Goal: Information Seeking & Learning: Learn about a topic

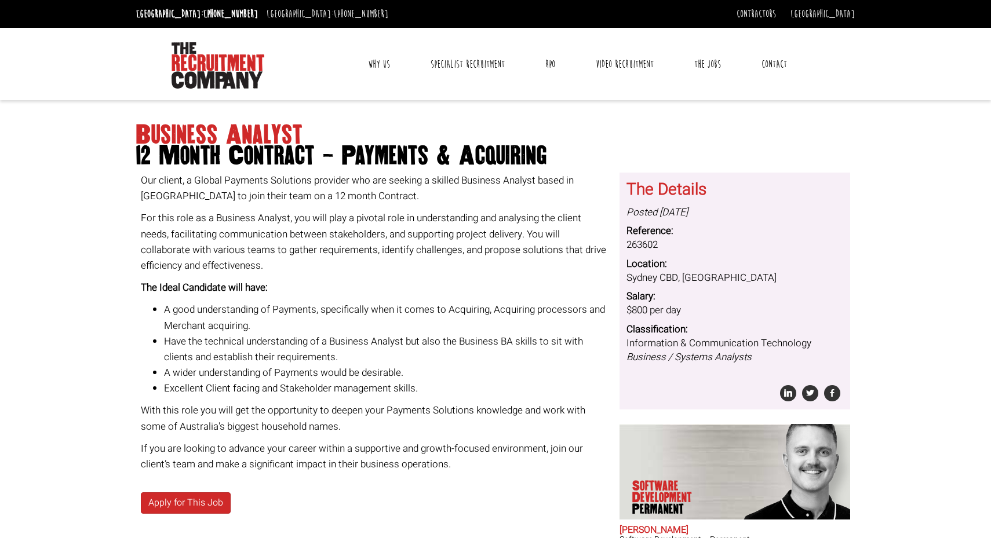
scroll to position [8, 0]
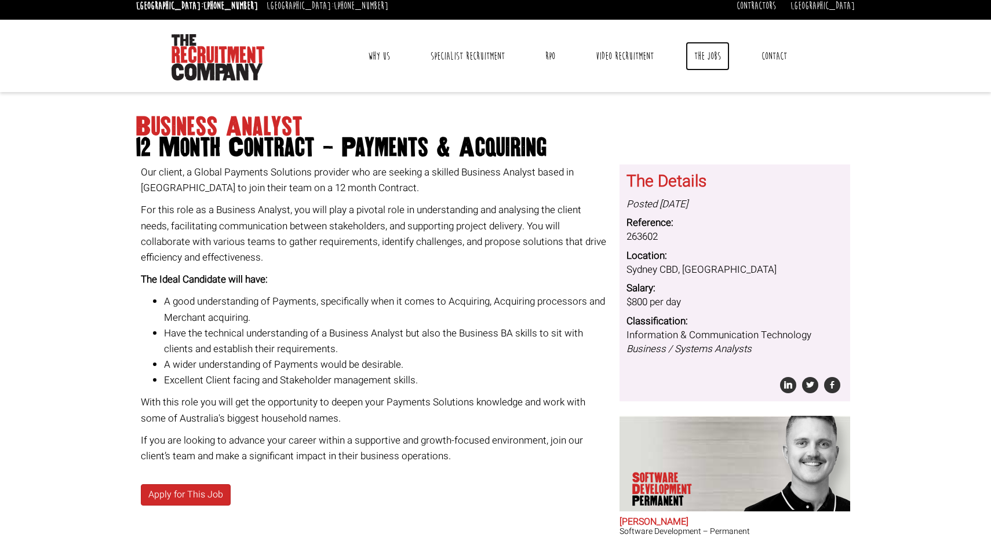
click at [710, 56] on link "The Jobs" at bounding box center [707, 56] width 44 height 29
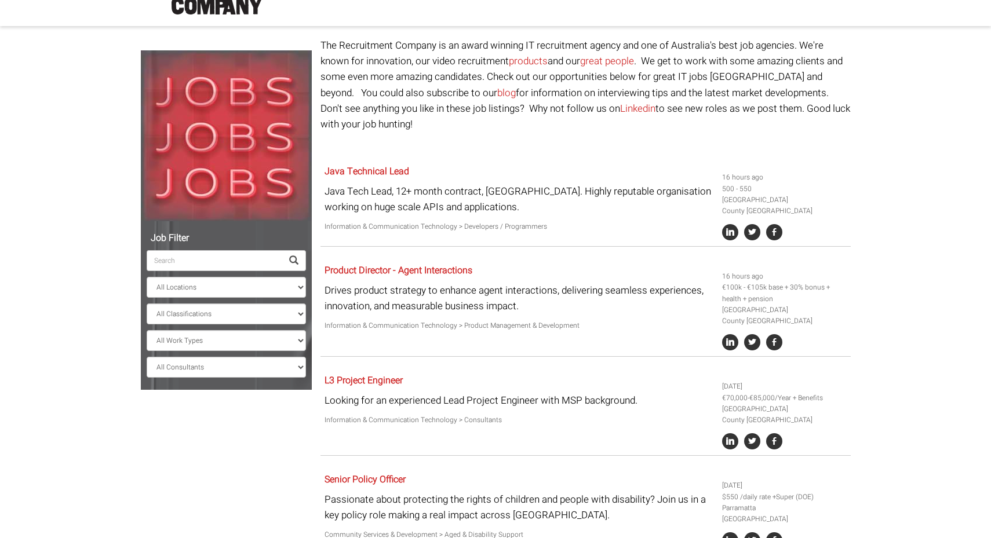
scroll to position [87, 0]
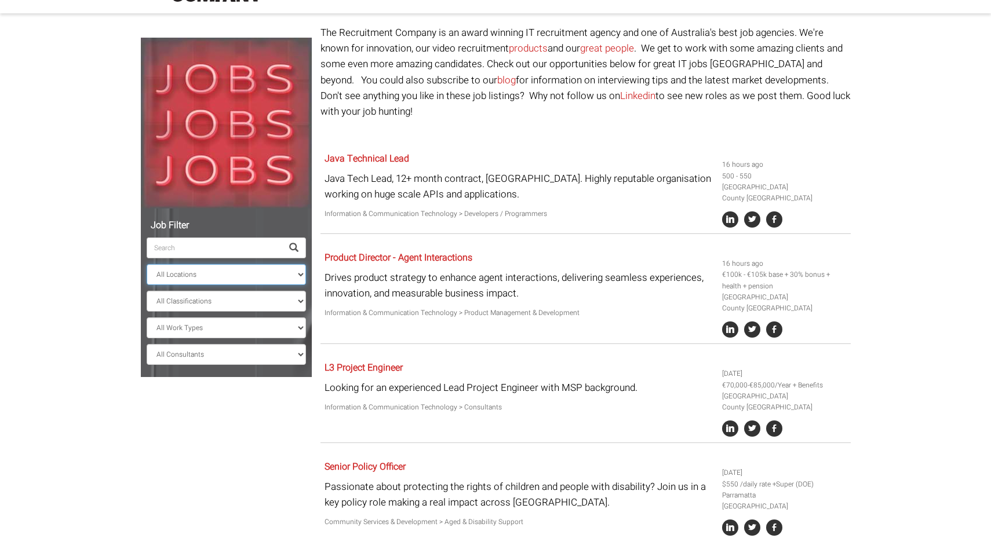
click at [259, 278] on select "All Locations Sydney Melbourne Ireland Sydney CBD Parramatta Circular Quay Nort…" at bounding box center [226, 274] width 159 height 21
select select "[GEOGRAPHIC_DATA]"
click at [147, 264] on select "All Locations Sydney Melbourne Ireland Sydney CBD Parramatta Circular Quay Nort…" at bounding box center [226, 274] width 159 height 21
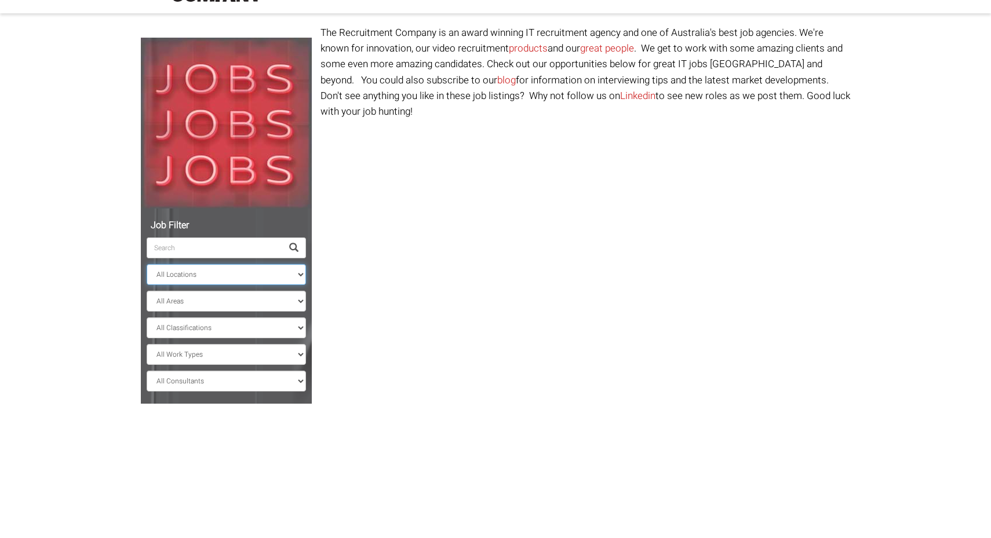
scroll to position [60, 0]
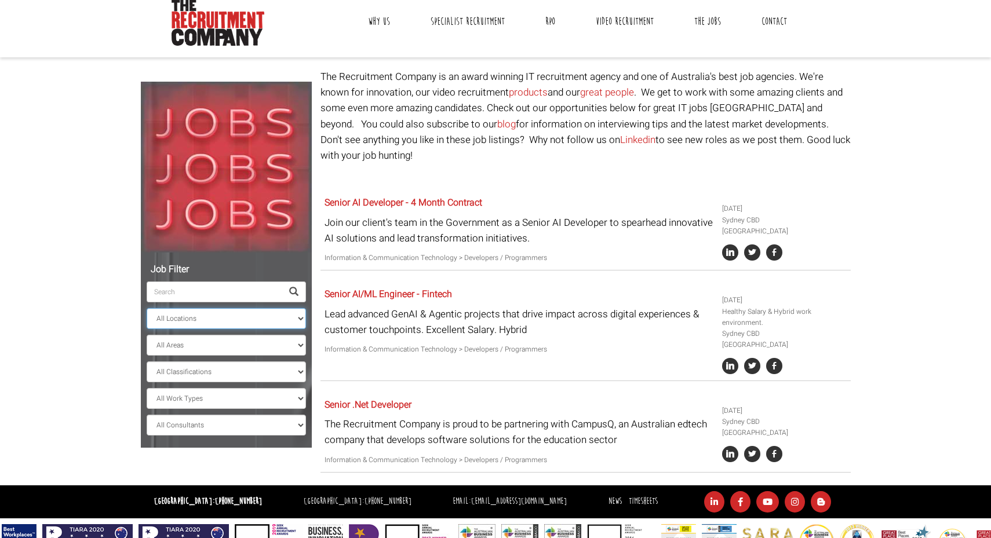
scroll to position [60, 0]
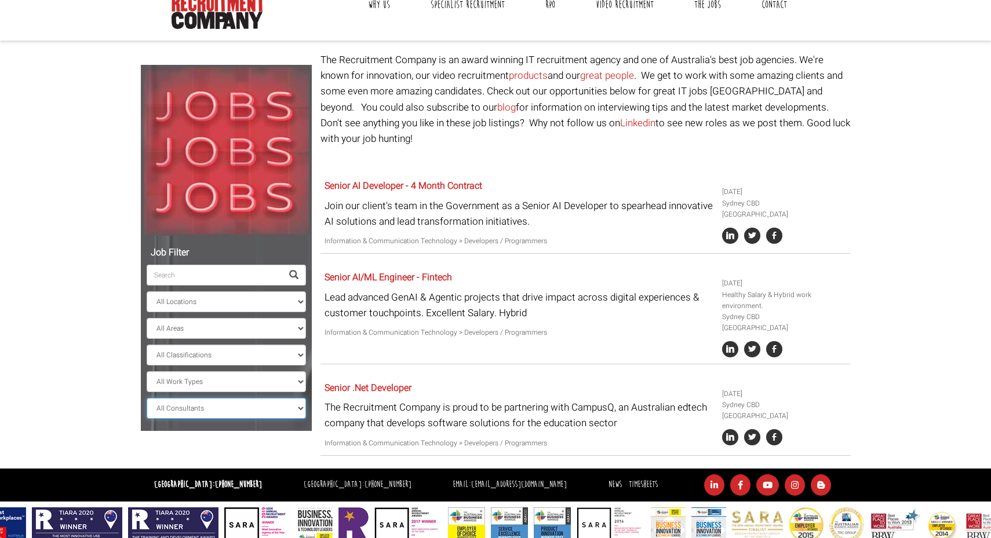
click at [276, 410] on select "All Consultants Adam - Infrastructure, Cloud & DevOps, Contract Amanda - Infras…" at bounding box center [226, 408] width 159 height 21
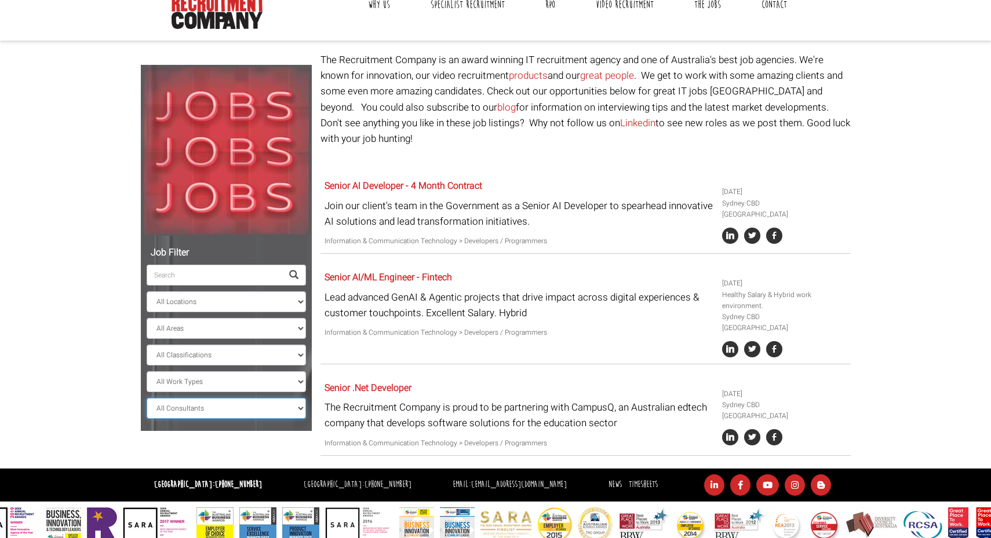
click at [147, 417] on select "All Consultants Adam - Infrastructure, Cloud & DevOps, Contract Amanda - Infras…" at bounding box center [226, 408] width 159 height 21
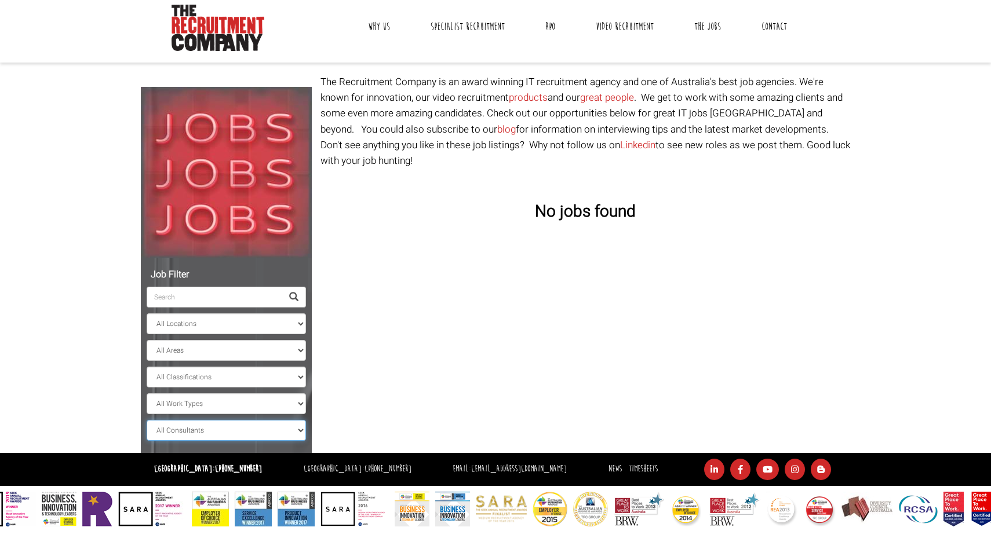
scroll to position [37, 0]
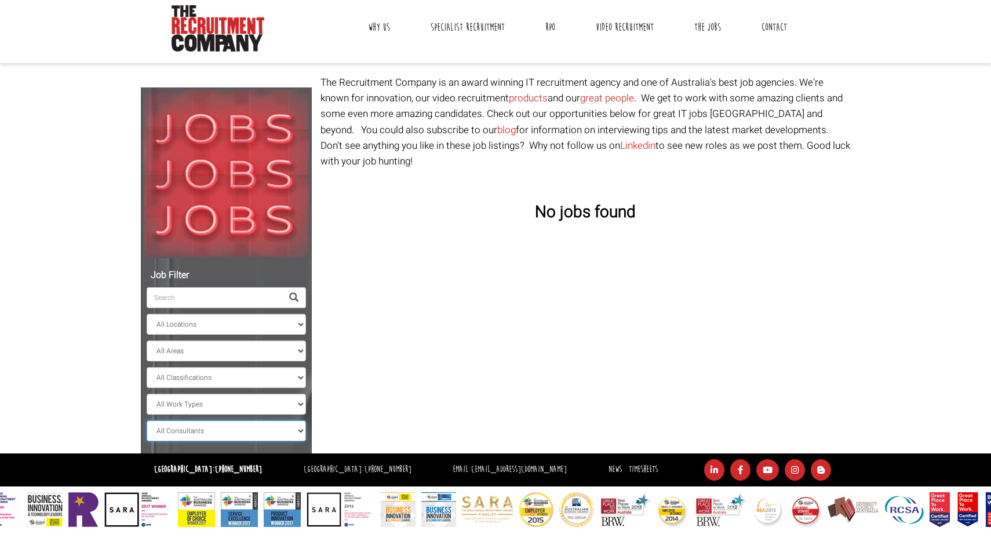
click at [289, 430] on select "All Consultants Adam - Infrastructure, Cloud & DevOps, Contract Amanda - Infras…" at bounding box center [226, 431] width 159 height 21
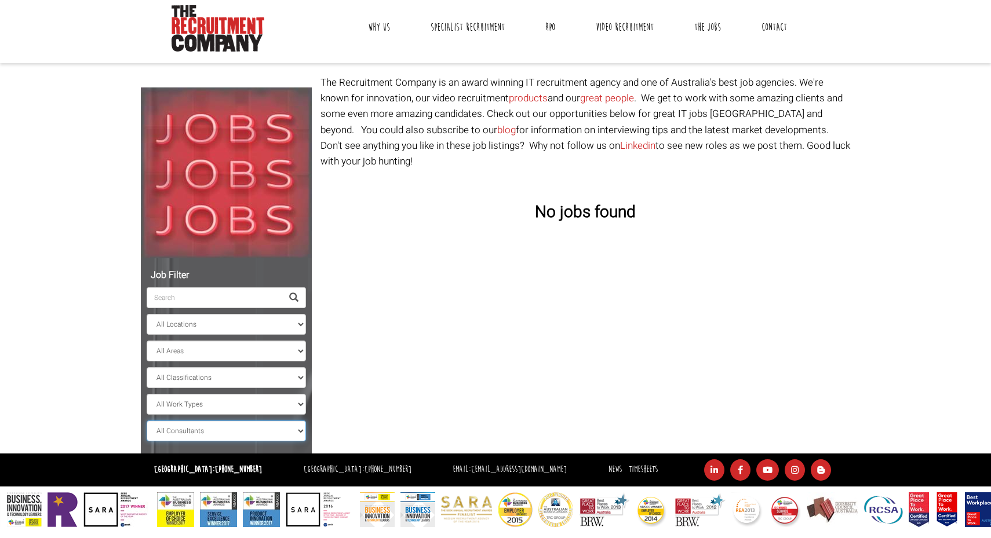
select select "Amanda Evans"
click at [147, 421] on select "All Consultants Adam - Infrastructure, Cloud & DevOps, Contract Amanda - Infras…" at bounding box center [226, 431] width 159 height 21
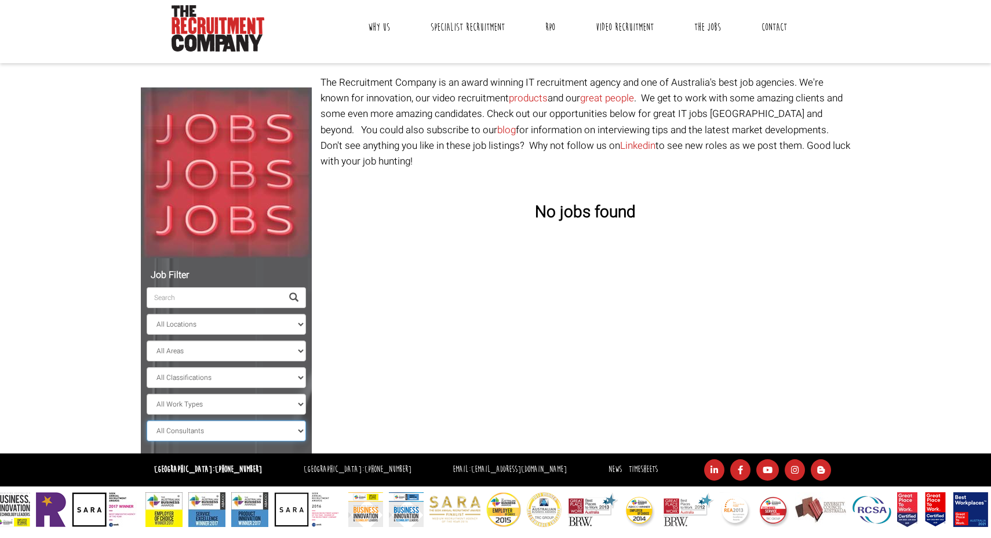
click at [280, 433] on select "All Consultants Adam - Infrastructure, Cloud & DevOps, Contract Amanda - Infras…" at bounding box center [226, 431] width 159 height 21
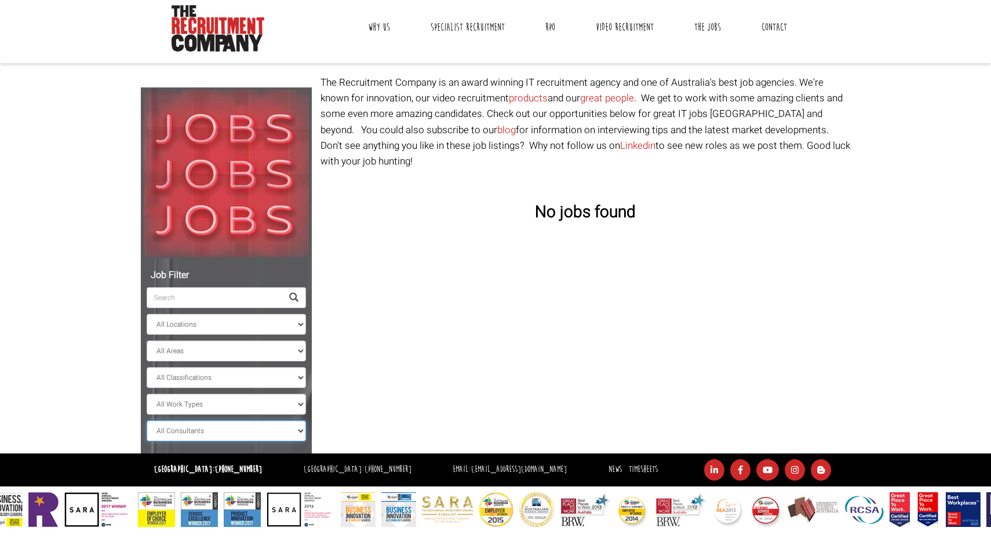
select select
click at [147, 421] on select "All Consultants Adam - Infrastructure, Cloud & DevOps, Contract Amanda - Infras…" at bounding box center [226, 431] width 159 height 21
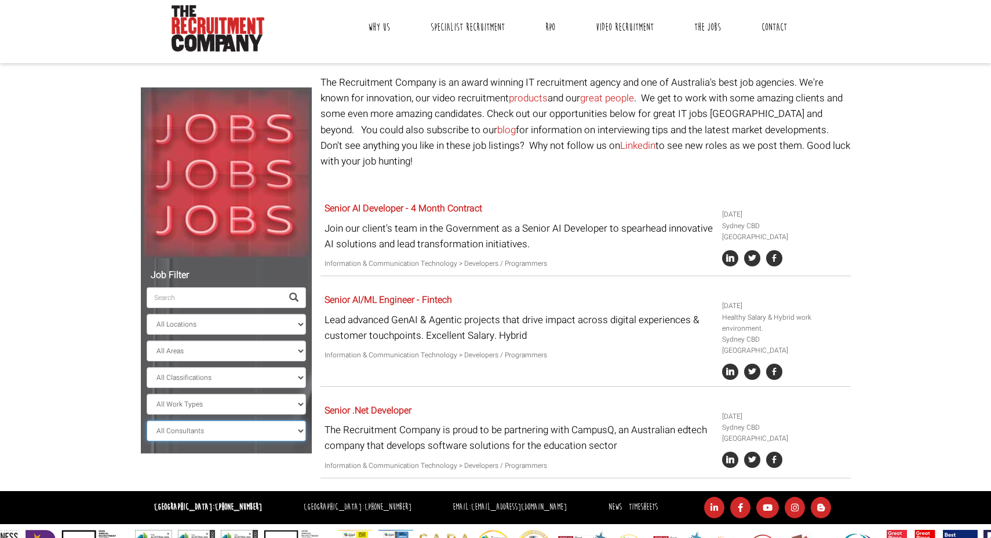
scroll to position [60, 0]
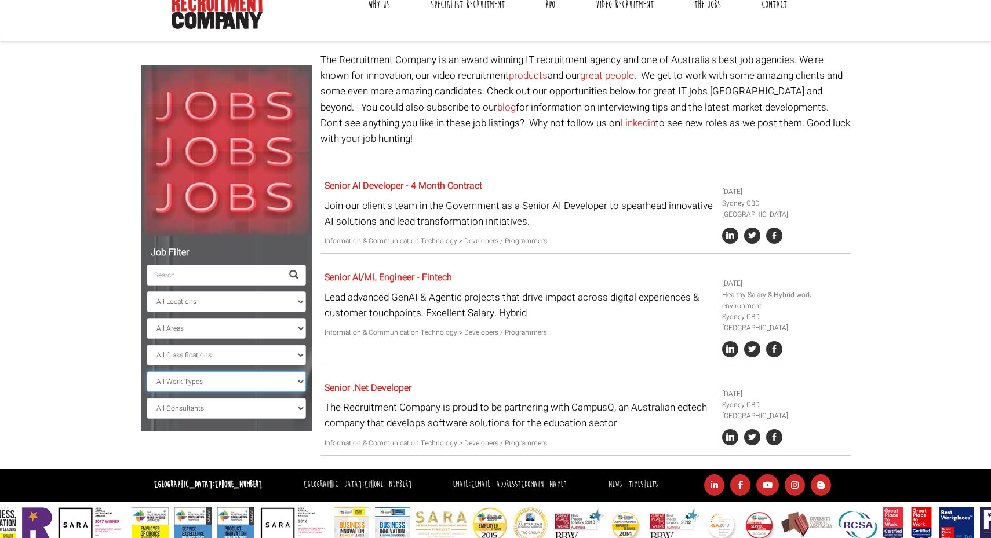
click at [258, 384] on select "All Work Types Full Time Part Time Casual Contract / Temp" at bounding box center [226, 381] width 159 height 21
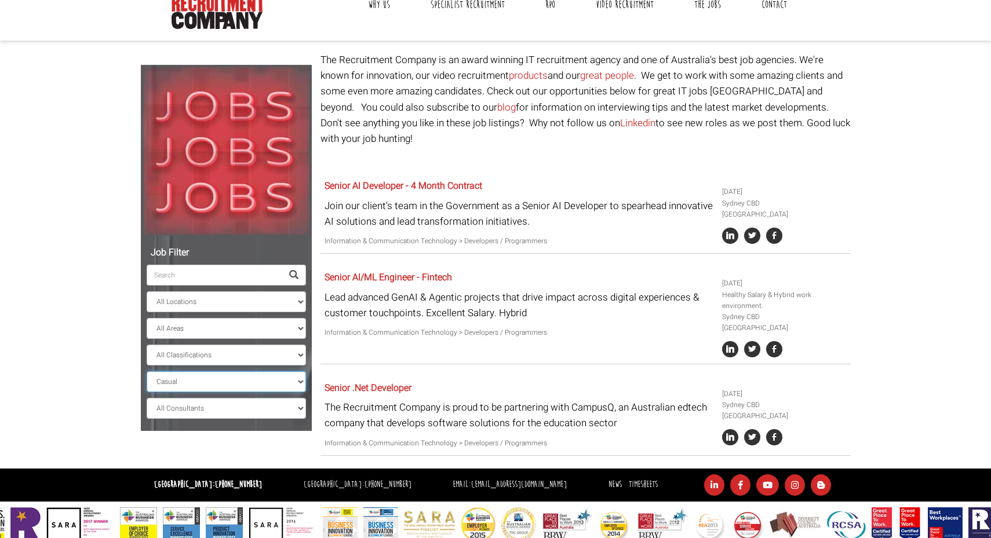
click at [147, 390] on select "All Work Types Full Time Part Time Casual Contract / Temp" at bounding box center [226, 381] width 159 height 21
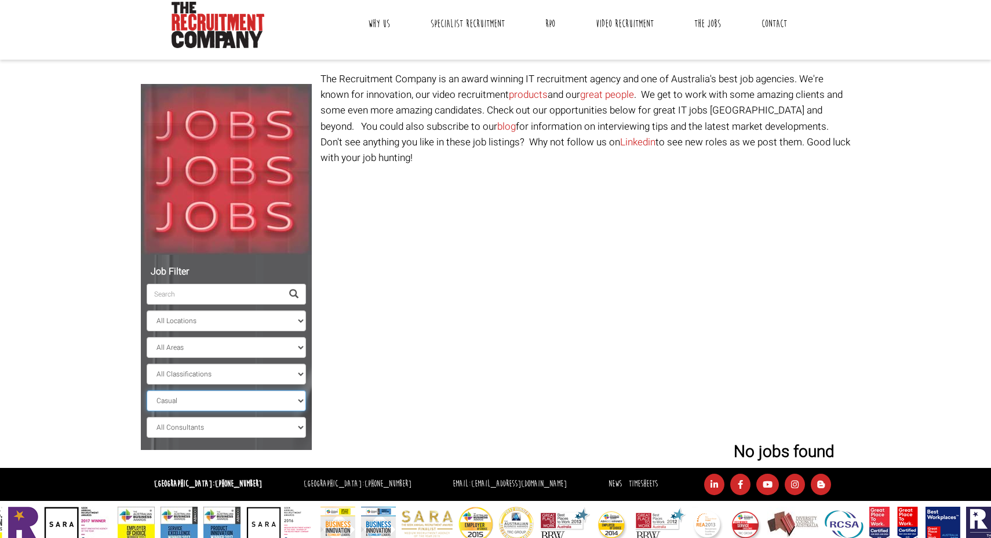
scroll to position [37, 0]
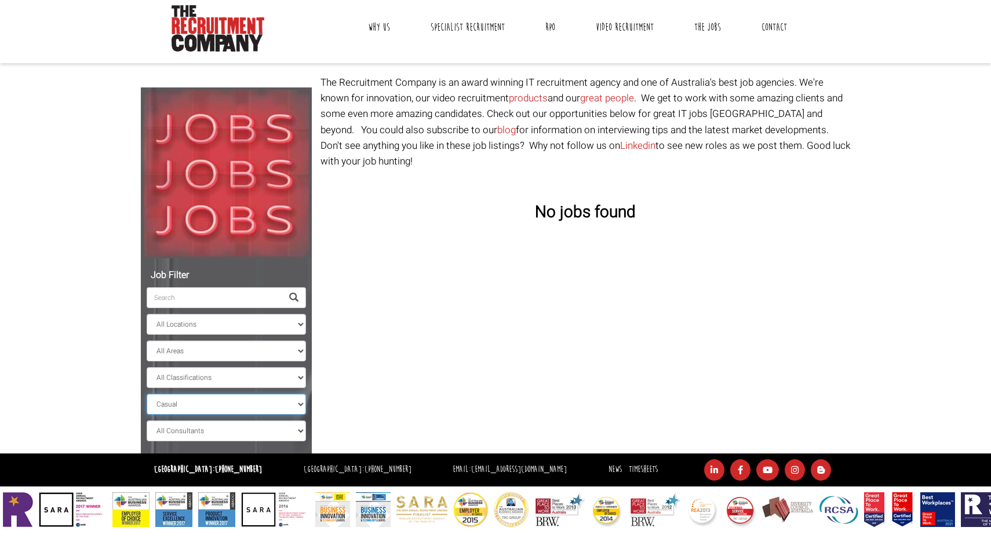
click at [220, 406] on select "All Work Types Full Time Part Time Casual Contract / Temp" at bounding box center [226, 404] width 159 height 21
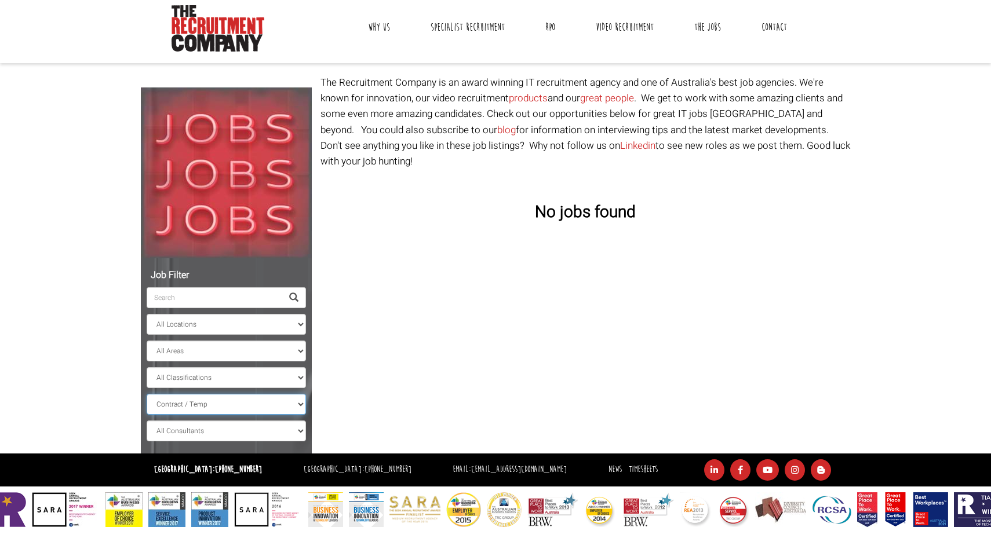
click at [147, 394] on select "All Work Types Full Time Part Time Casual Contract / Temp" at bounding box center [226, 404] width 159 height 21
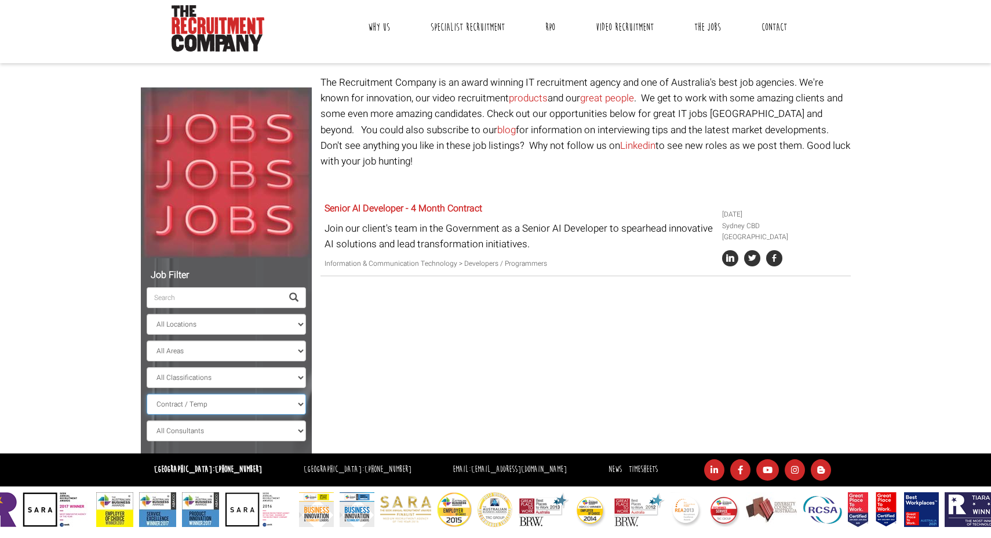
click at [222, 407] on select "All Work Types Full Time Part Time Casual Contract / Temp" at bounding box center [226, 404] width 159 height 21
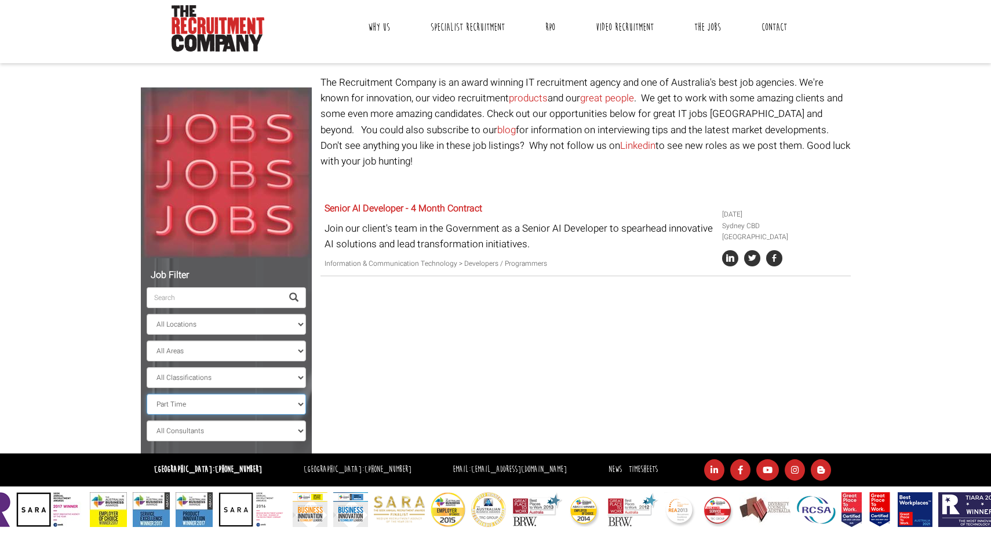
click at [147, 394] on select "All Work Types Full Time Part Time Casual Contract / Temp" at bounding box center [226, 404] width 159 height 21
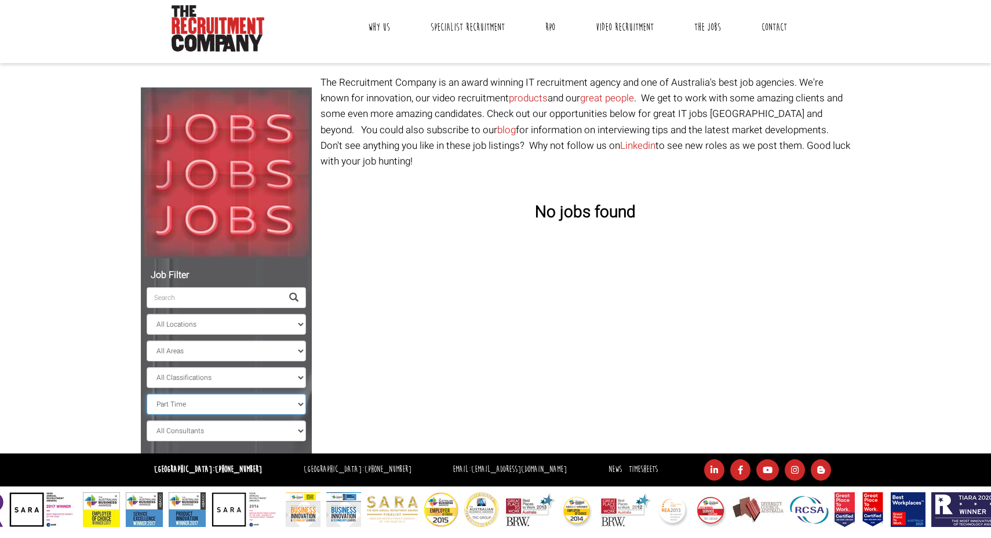
click at [214, 399] on select "All Work Types Full Time Part Time Casual Contract / Temp" at bounding box center [226, 404] width 159 height 21
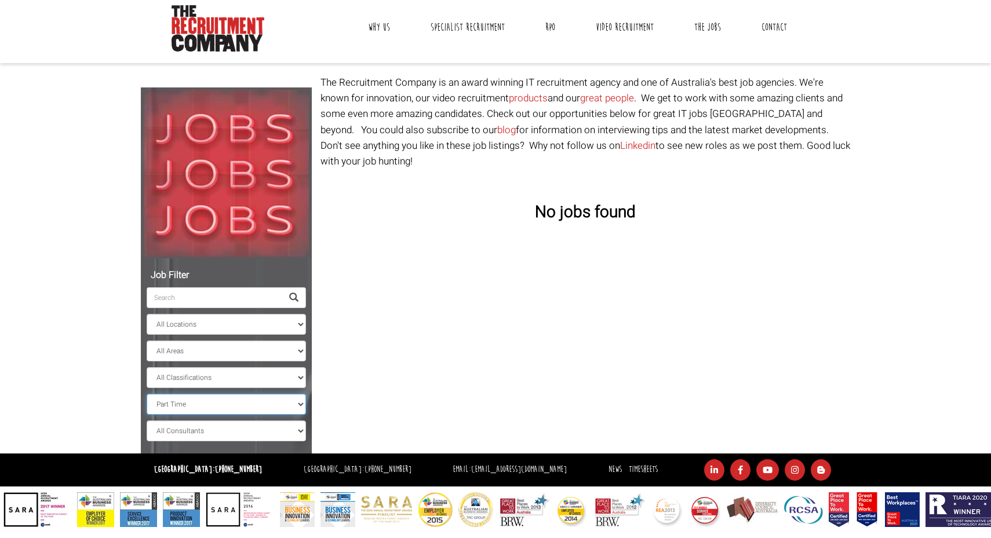
select select "Full Time"
click at [147, 394] on select "All Work Types Full Time Part Time Casual Contract / Temp" at bounding box center [226, 404] width 159 height 21
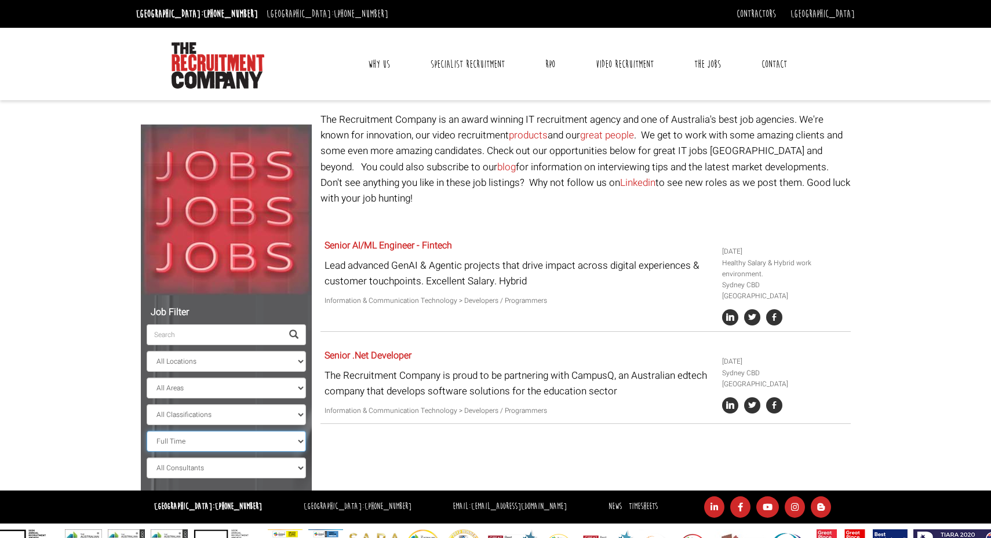
scroll to position [37, 0]
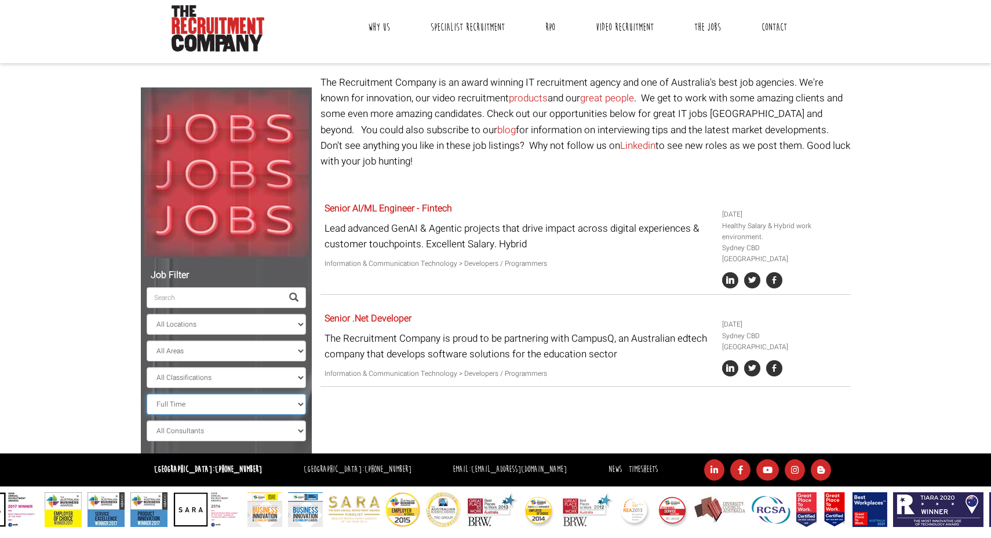
click at [233, 404] on select "All Work Types Full Time Part Time Casual Contract / Temp" at bounding box center [226, 404] width 159 height 21
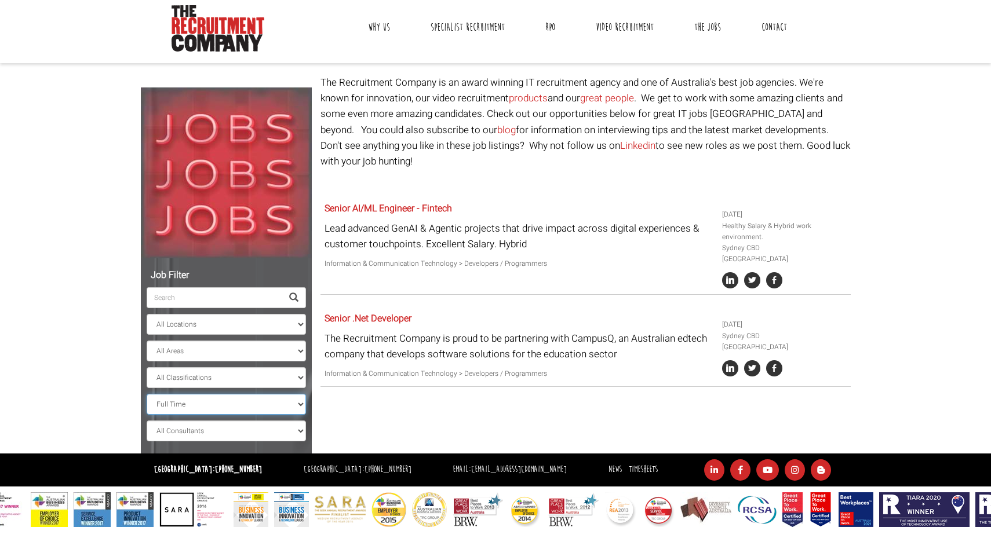
select select
click at [147, 394] on select "All Work Types Full Time Part Time Casual Contract / Temp" at bounding box center [226, 404] width 159 height 21
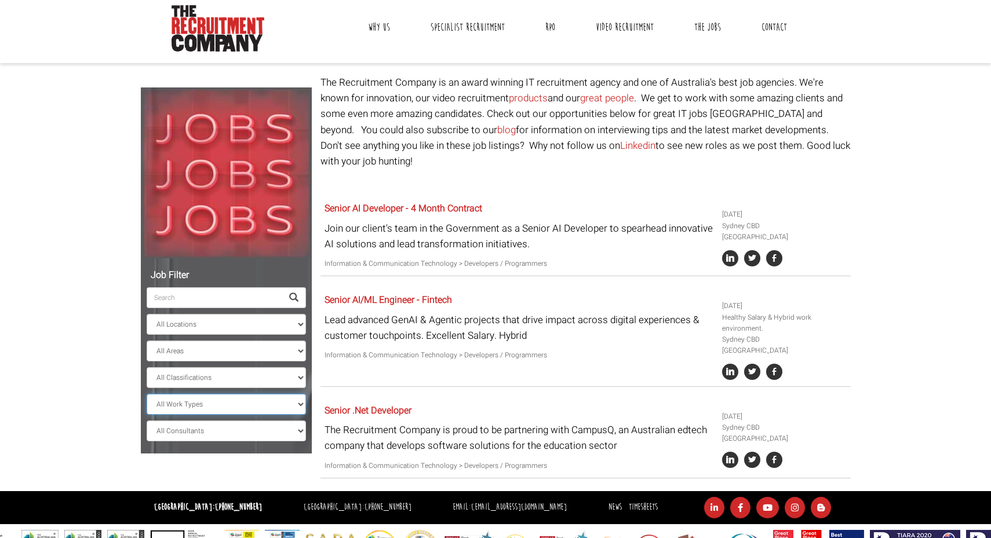
scroll to position [60, 0]
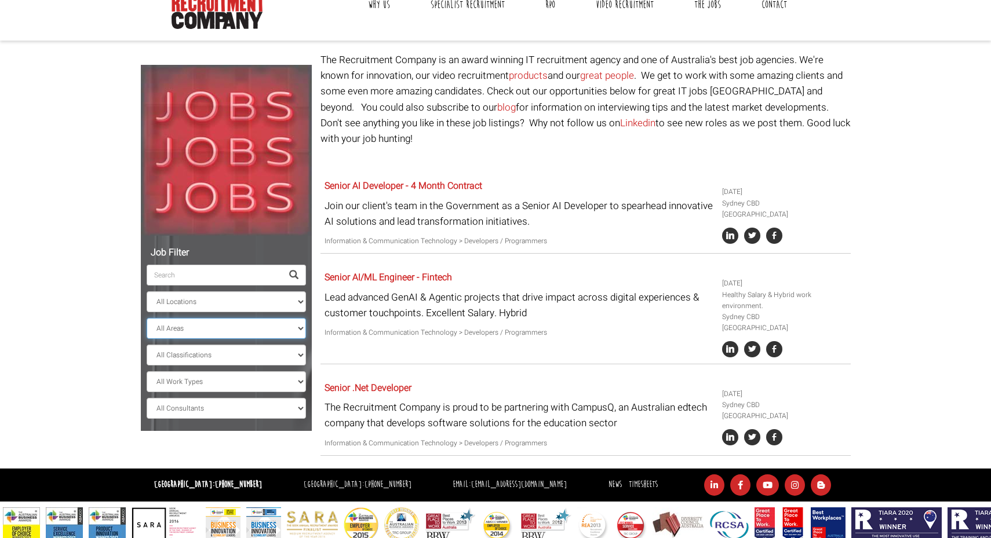
click at [204, 328] on select "All Areas New South Wales" at bounding box center [226, 328] width 159 height 21
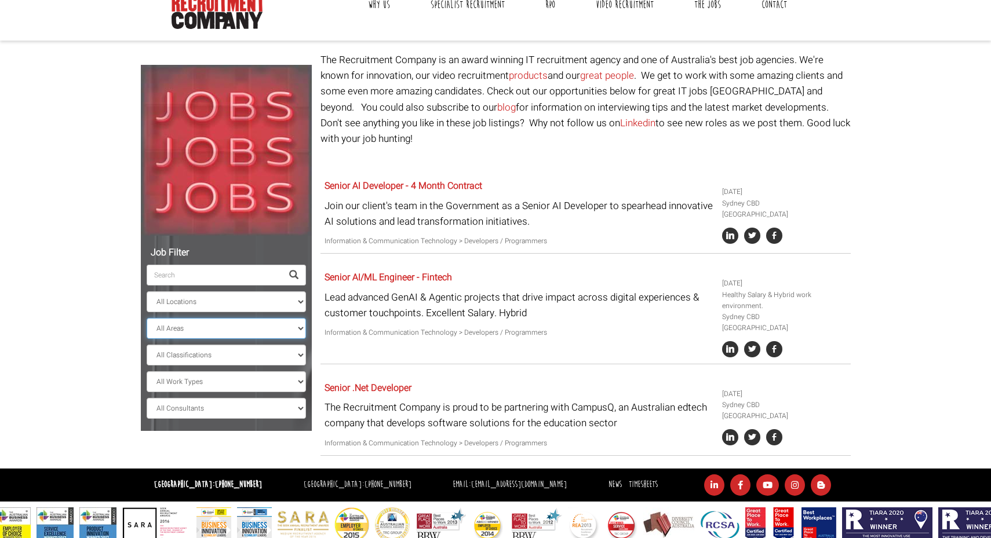
select select "New South Wales"
click at [147, 318] on select "All Areas New South Wales" at bounding box center [226, 328] width 159 height 21
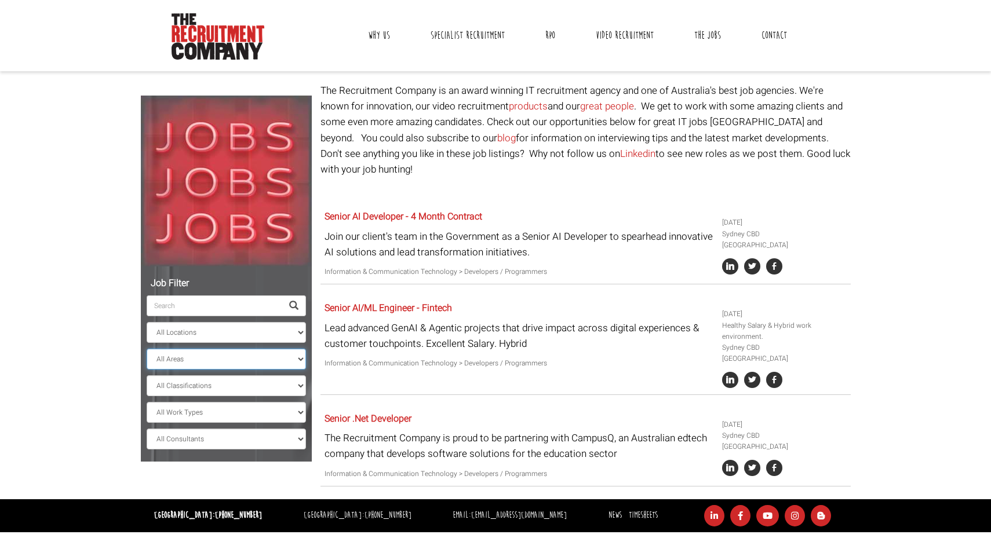
scroll to position [0, 0]
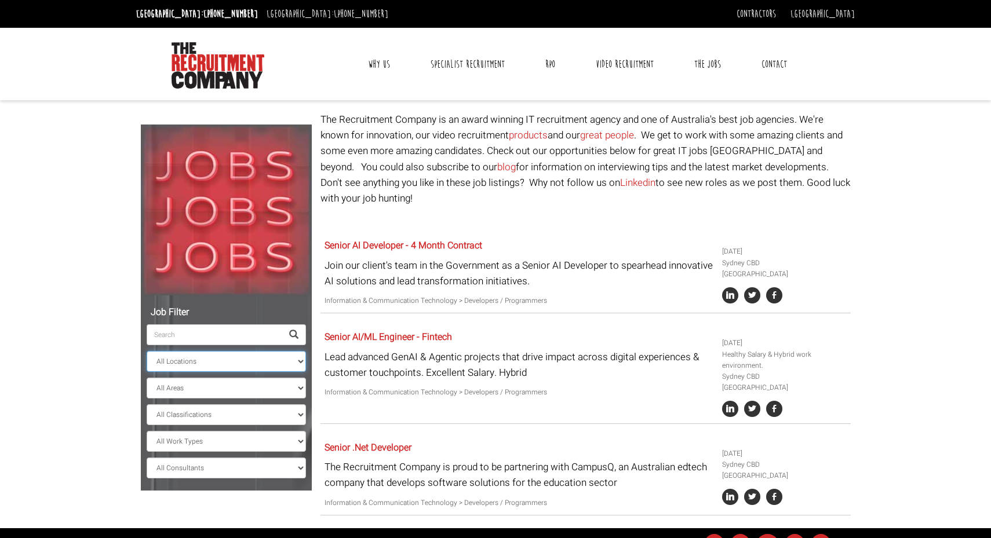
click at [236, 361] on select "All Locations Sydney Melbourne Ireland Sydney CBD Parramatta Circular Quay Nort…" at bounding box center [226, 361] width 159 height 21
select select "Blacktown"
click at [147, 351] on select "All Locations Sydney Melbourne Ireland Sydney CBD Parramatta Circular Quay Nort…" at bounding box center [226, 361] width 159 height 21
select select
